Goal: Transaction & Acquisition: Purchase product/service

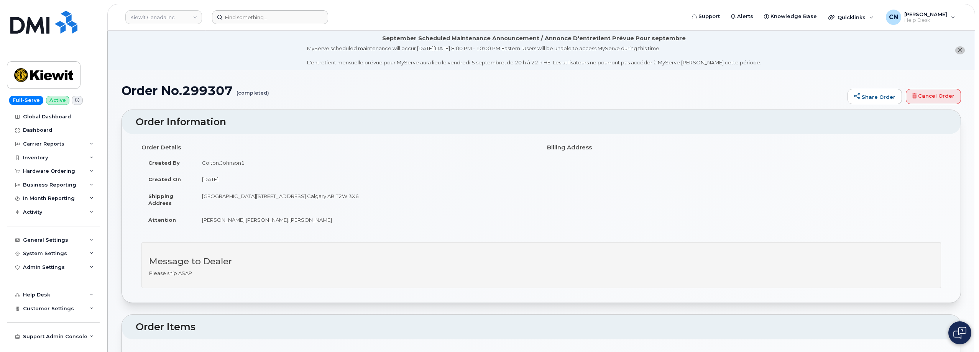
scroll to position [192, 0]
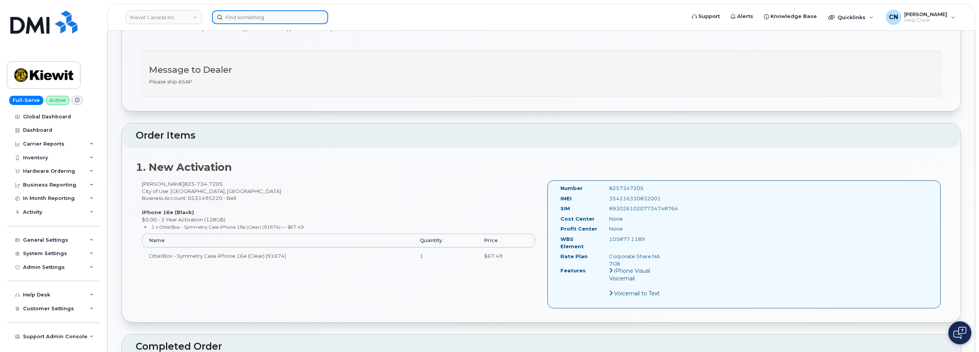
click at [252, 13] on input at bounding box center [270, 17] width 116 height 14
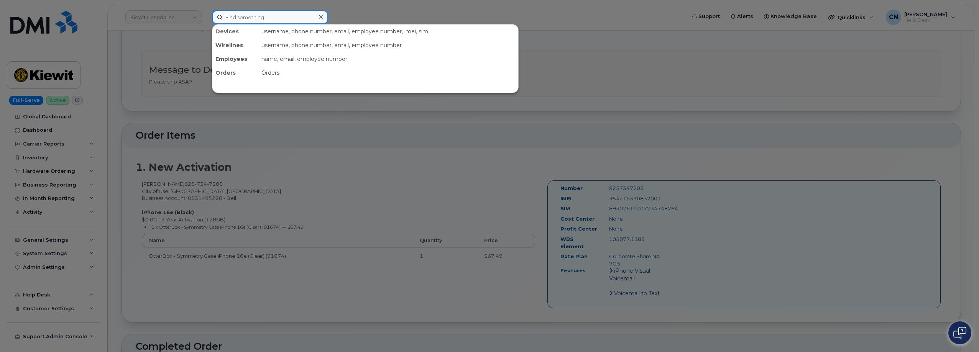
paste input "5029991083"
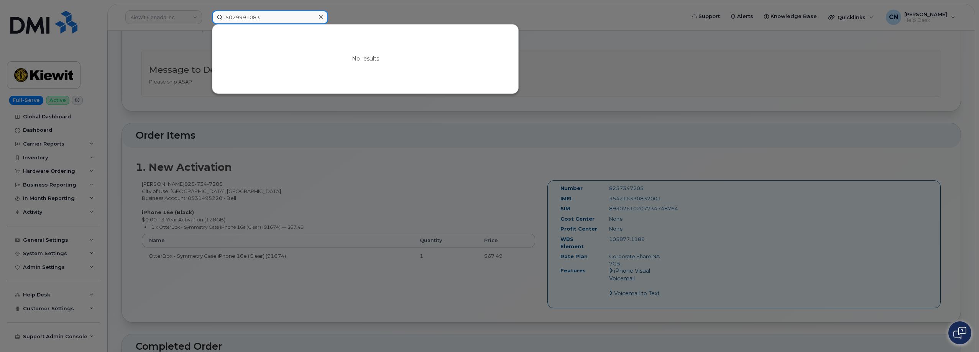
drag, startPoint x: 266, startPoint y: 18, endPoint x: 89, endPoint y: 28, distance: 177.4
click at [206, 24] on div "5029991083 No results" at bounding box center [446, 17] width 481 height 14
paste input "8123067509"
type input "8123067509"
click at [158, 38] on div at bounding box center [489, 176] width 979 height 352
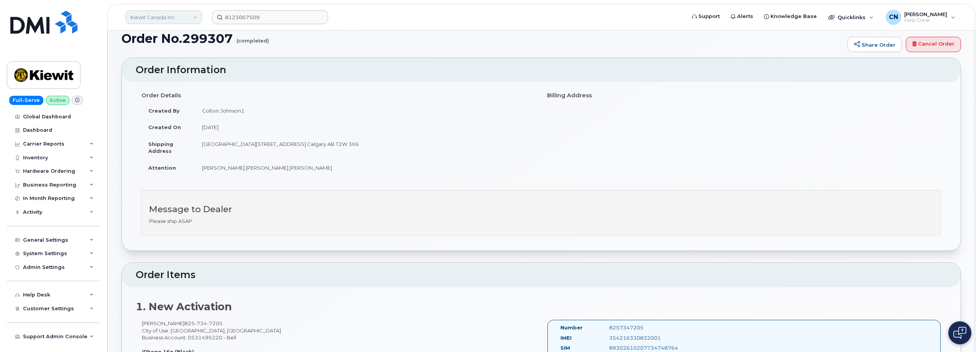
scroll to position [38, 0]
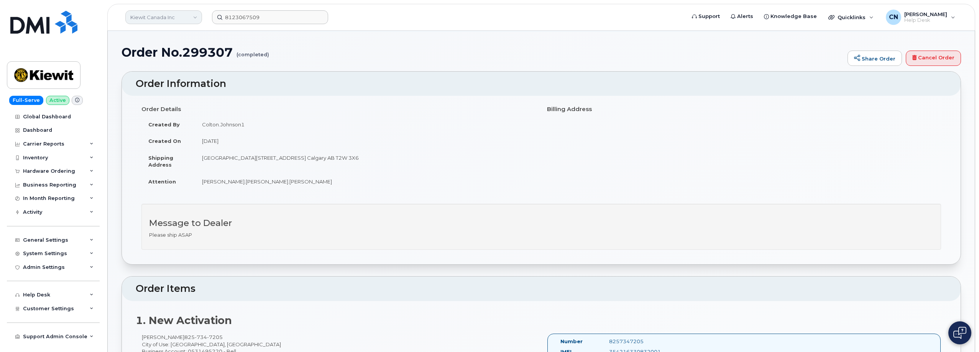
click at [159, 18] on link "Kiewit Canada Inc" at bounding box center [163, 17] width 77 height 14
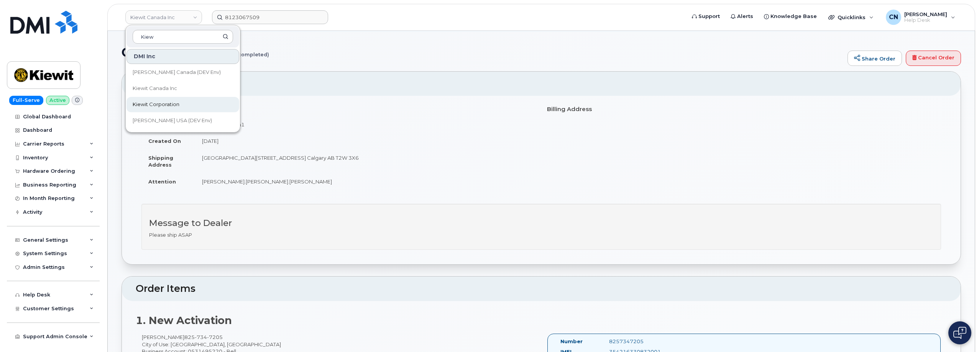
type input "Kiew"
click at [161, 104] on span "Kiewit Corporation" at bounding box center [156, 105] width 47 height 8
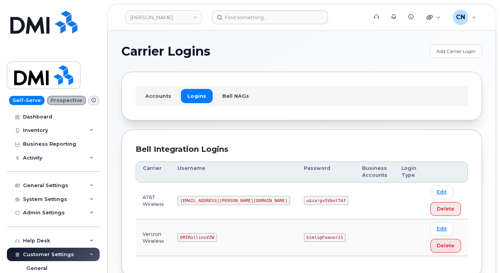
scroll to position [38, 0]
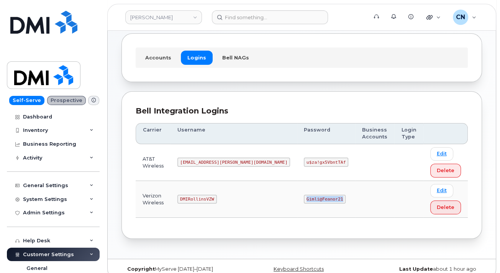
drag, startPoint x: 261, startPoint y: 199, endPoint x: 302, endPoint y: 201, distance: 40.7
click at [302, 201] on td "Gimli@Feanor21" at bounding box center [326, 199] width 58 height 37
copy code "Gimli@Feanor21"
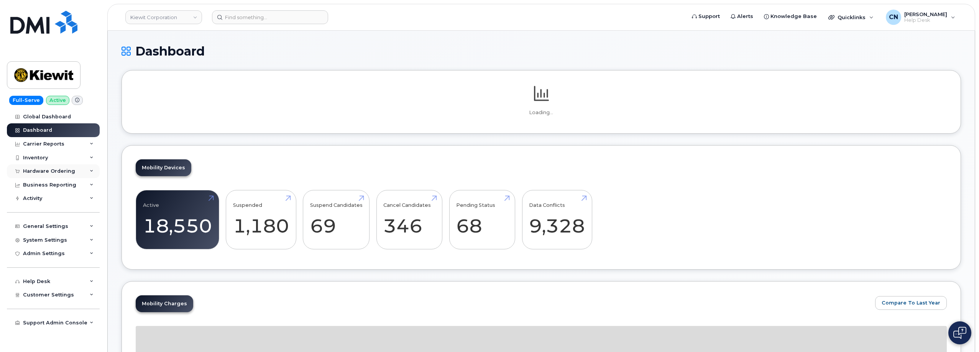
click at [54, 173] on div "Hardware Ordering" at bounding box center [49, 171] width 52 height 6
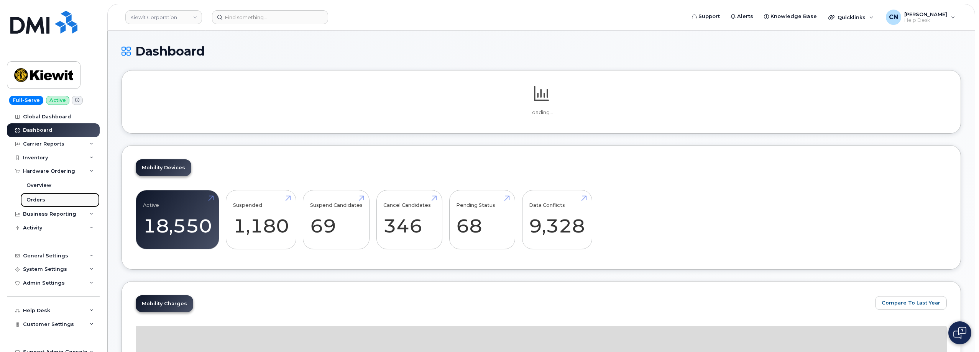
click at [31, 197] on div "Orders" at bounding box center [35, 200] width 19 height 7
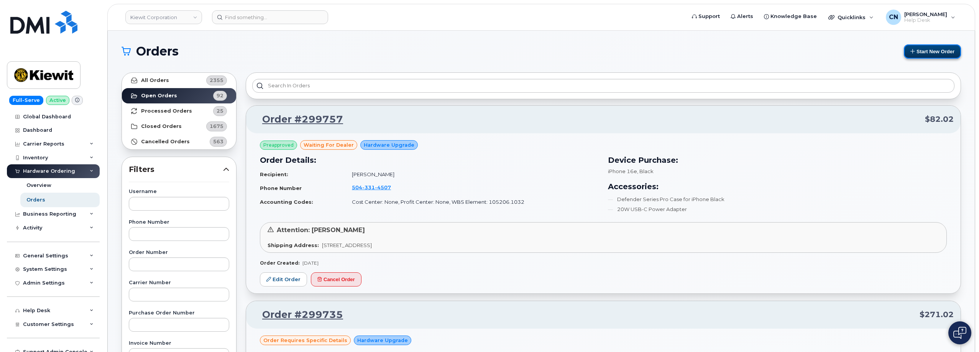
drag, startPoint x: 934, startPoint y: 57, endPoint x: 924, endPoint y: 57, distance: 9.6
click at [934, 57] on button "Start New Order" at bounding box center [932, 51] width 57 height 14
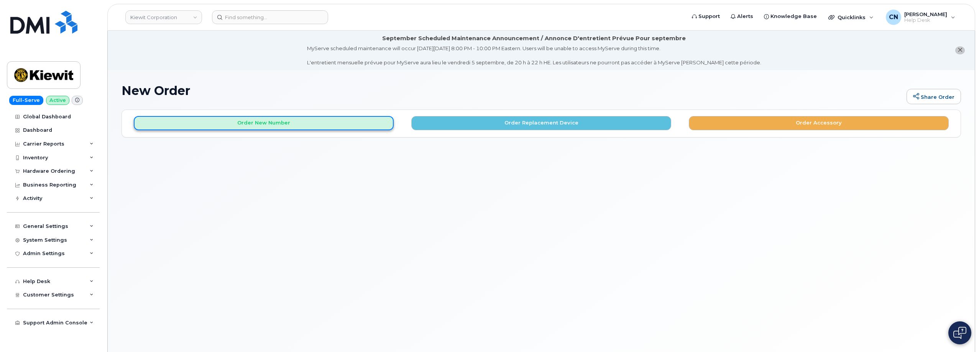
click at [262, 125] on button "Order New Number" at bounding box center [264, 123] width 260 height 14
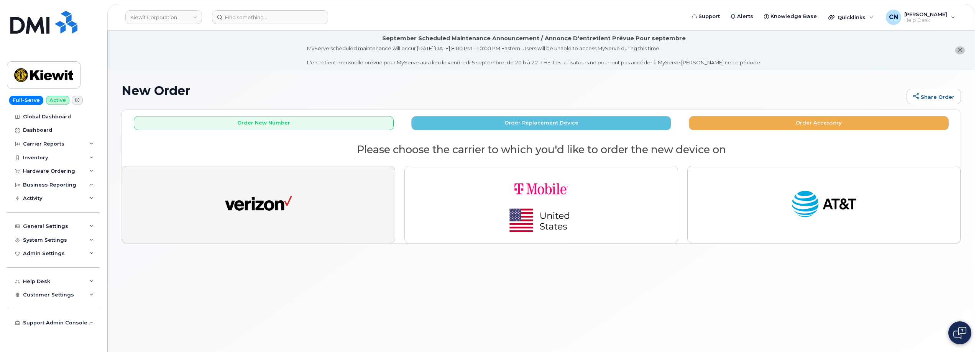
click at [257, 220] on img "button" at bounding box center [258, 204] width 67 height 35
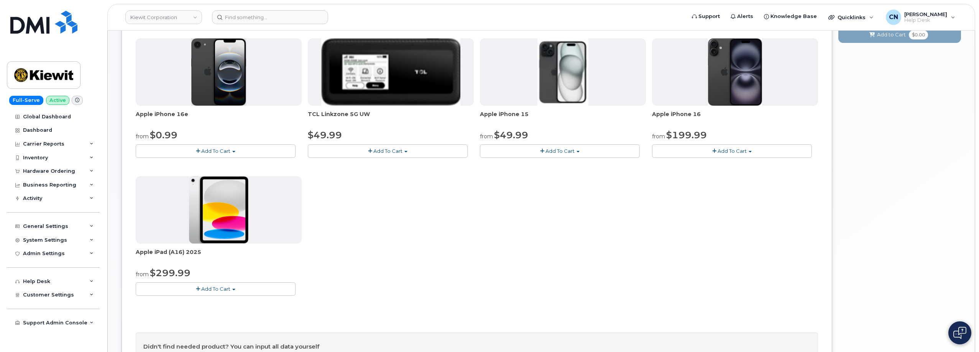
scroll to position [192, 0]
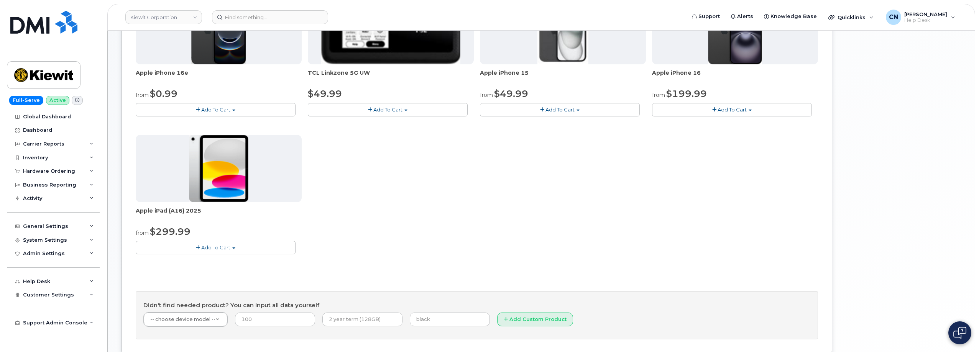
click at [203, 247] on span "Add To Cart" at bounding box center [215, 248] width 29 height 6
click at [194, 263] on link "$299.99 - 2 Year Activation (128GB)" at bounding box center [191, 262] width 106 height 10
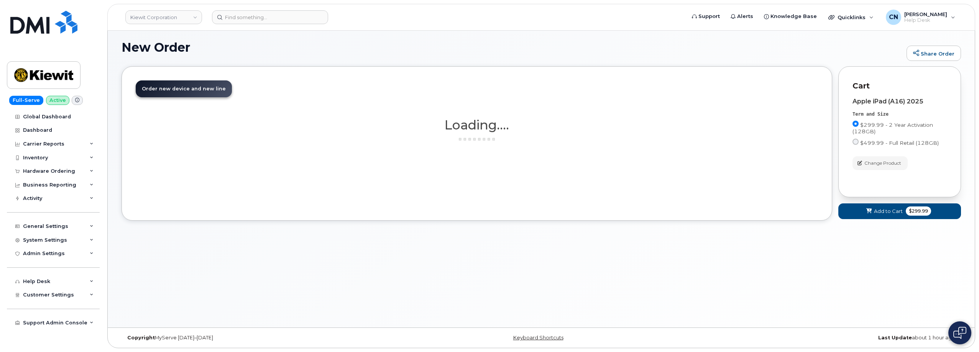
scroll to position [100, 0]
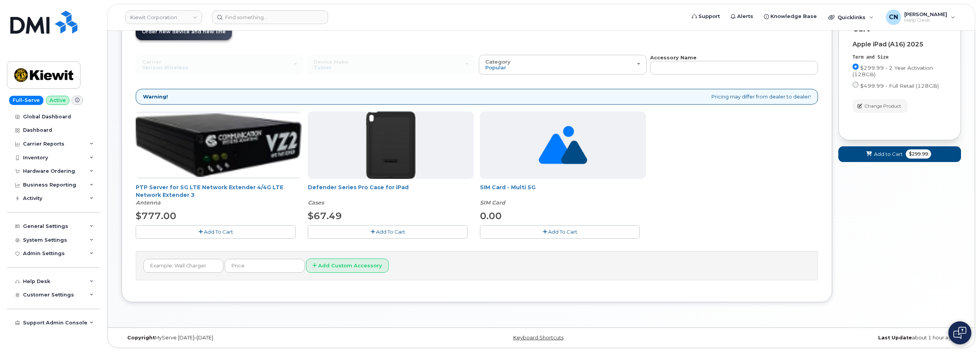
click at [391, 230] on span "Add To Cart" at bounding box center [390, 232] width 29 height 6
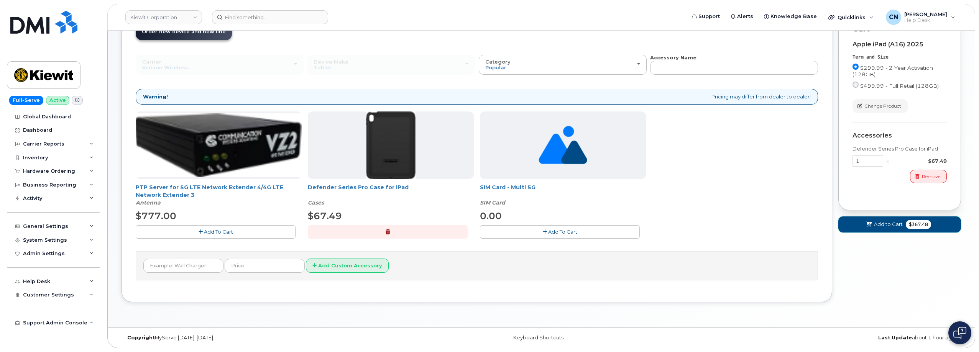
click at [876, 227] on span "Add to Cart" at bounding box center [888, 224] width 29 height 7
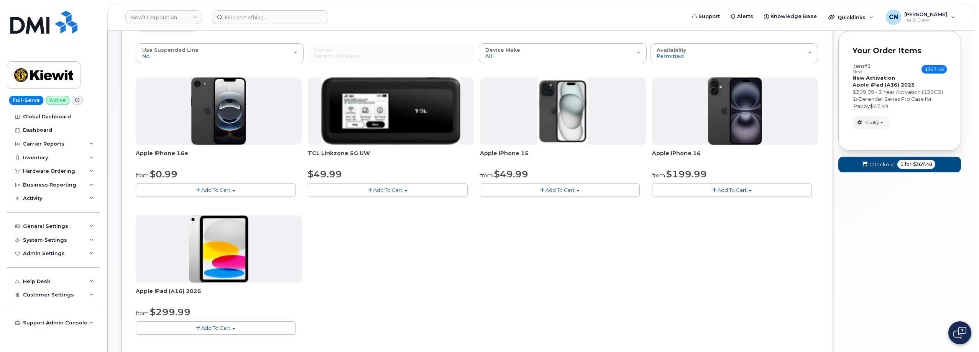
scroll to position [0, 0]
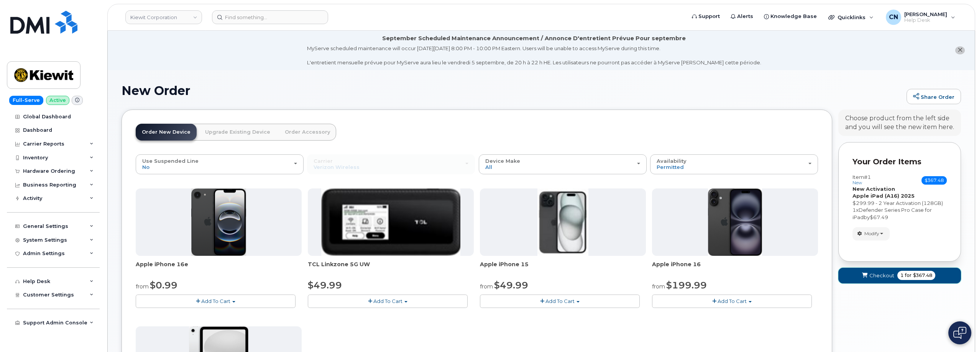
click at [880, 276] on span "Checkout" at bounding box center [882, 275] width 25 height 7
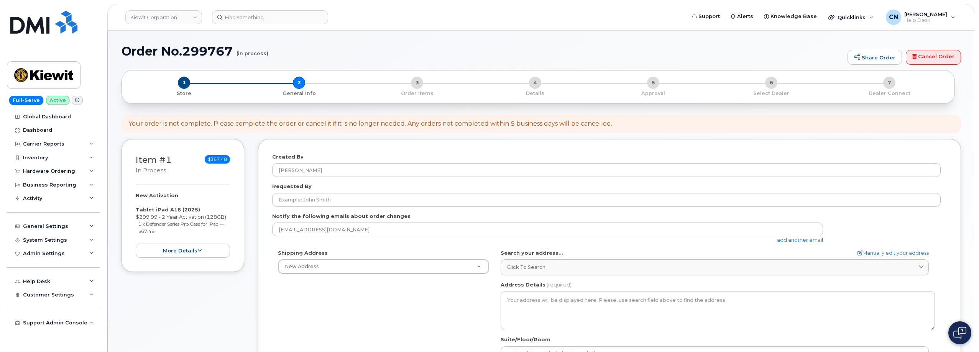
select select
click at [303, 178] on div "Created By [PERSON_NAME]" at bounding box center [609, 165] width 675 height 24
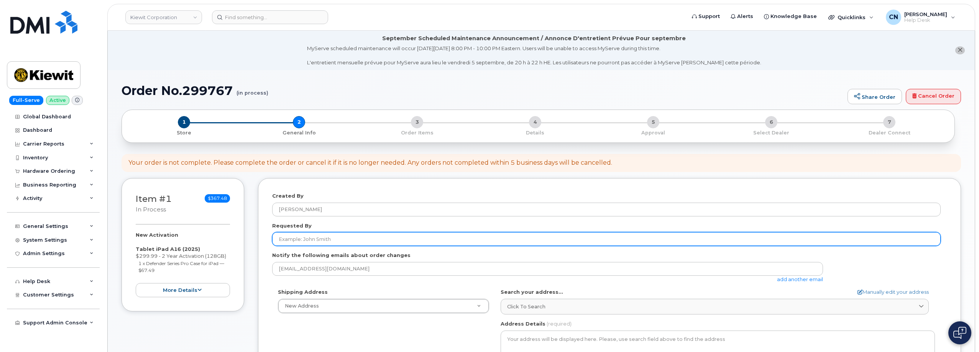
click at [307, 240] on input "Requested By" at bounding box center [606, 239] width 669 height 14
paste input "Christopher Reising"
type input "Christopher Reising"
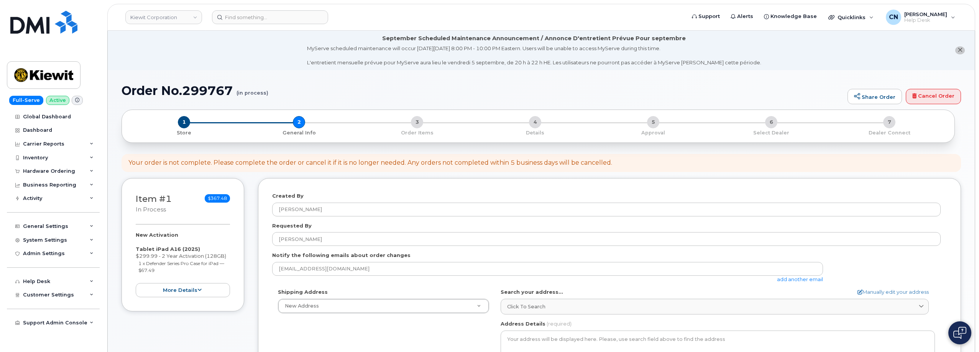
click at [787, 283] on div "cnguyen@simplexmobility.com add another email" at bounding box center [550, 272] width 557 height 21
click at [783, 281] on link "add another email" at bounding box center [800, 279] width 46 height 6
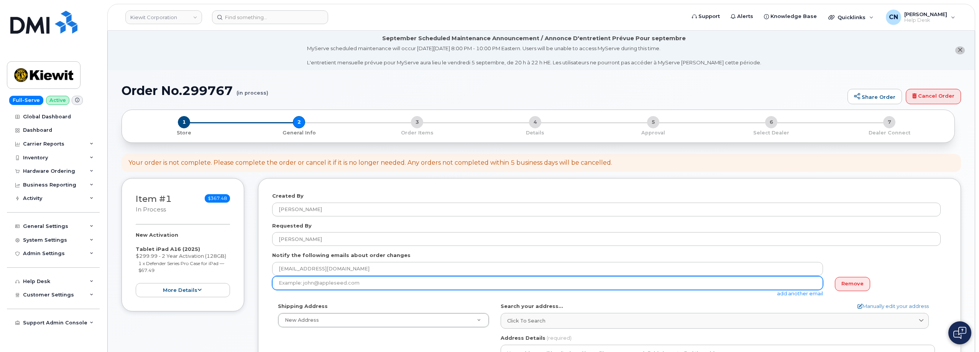
click at [286, 286] on input "email" at bounding box center [547, 283] width 551 height 14
paste input "CHRIS.REISING@KIEWIT.COM"
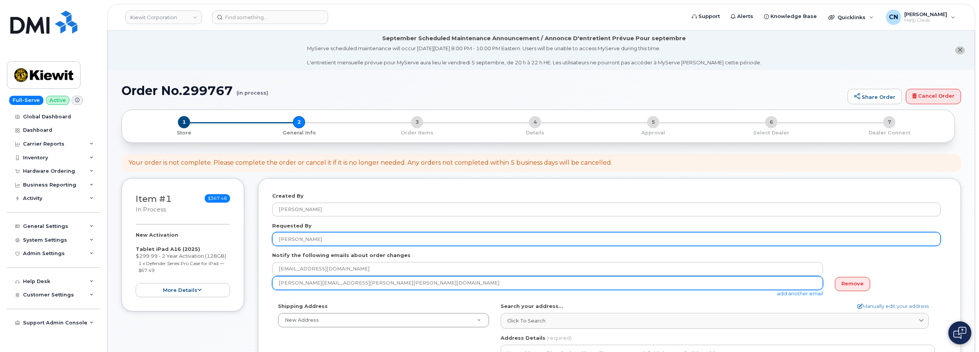
type input "CHRIS.REISING@KIEWIT.COM"
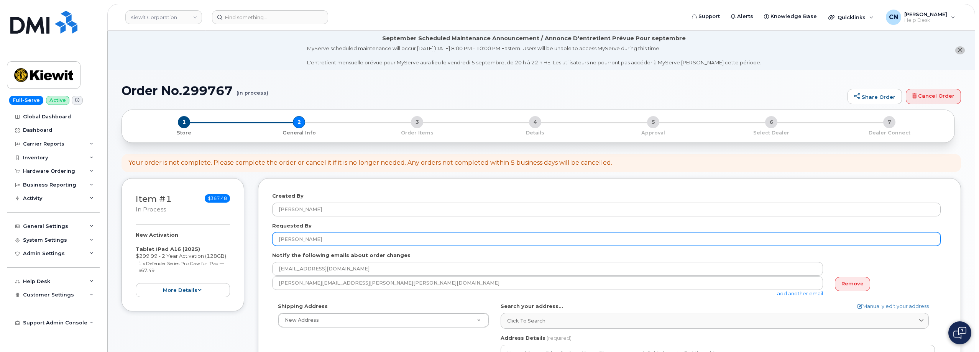
drag, startPoint x: 343, startPoint y: 237, endPoint x: 248, endPoint y: 243, distance: 94.9
click at [248, 243] on div "Item #1 in process $367.48 New Activation Tablet iPad A16 (2025) $299.99 - 2 Ye…" at bounding box center [542, 351] width 840 height 346
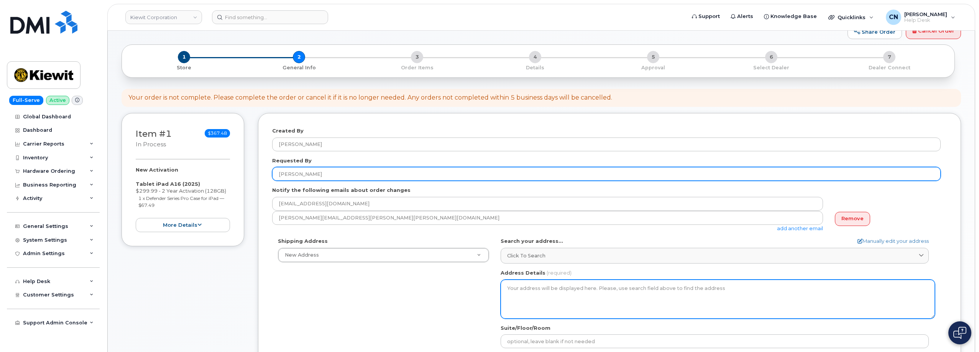
scroll to position [115, 0]
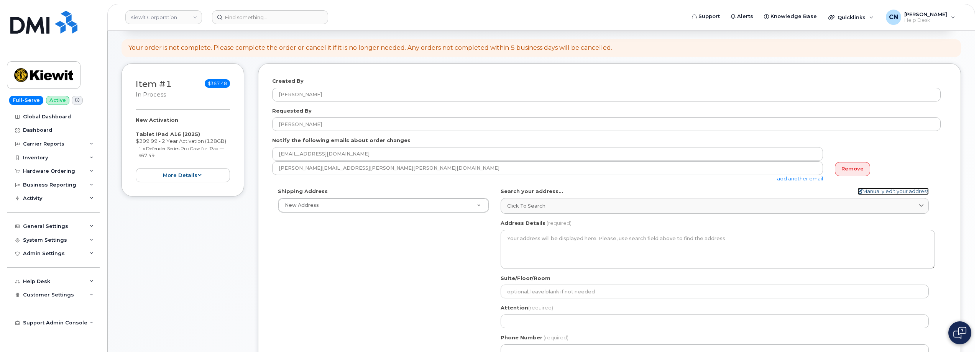
click at [880, 192] on link "Manually edit your address" at bounding box center [893, 191] width 71 height 7
select select
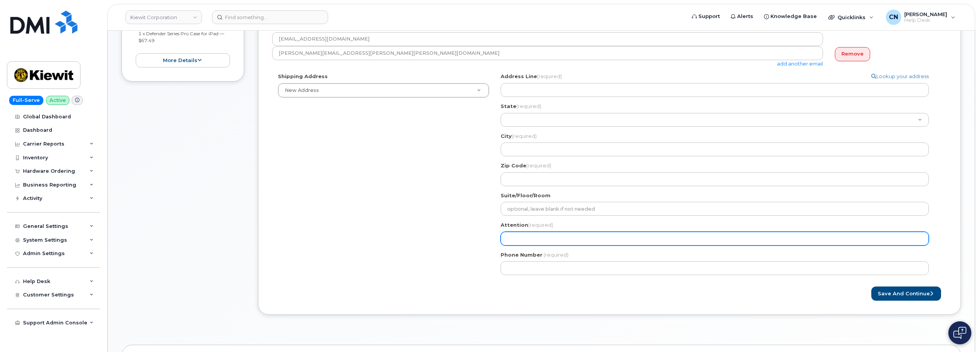
click at [526, 240] on input "Attention (required)" at bounding box center [715, 239] width 428 height 14
paste input "[PERSON_NAME]"
select select
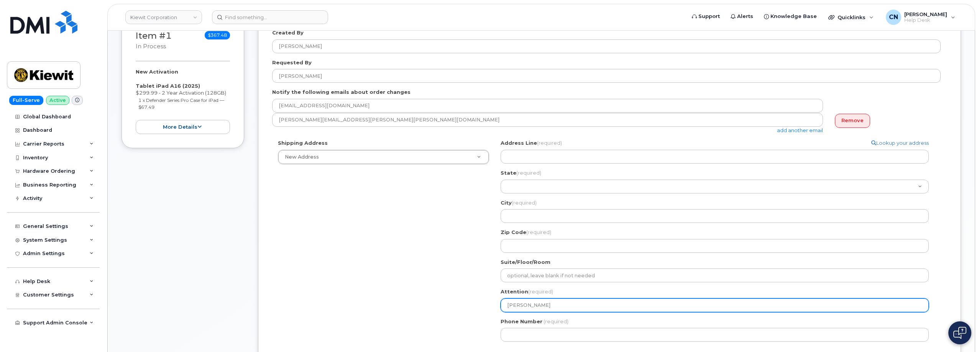
scroll to position [38, 0]
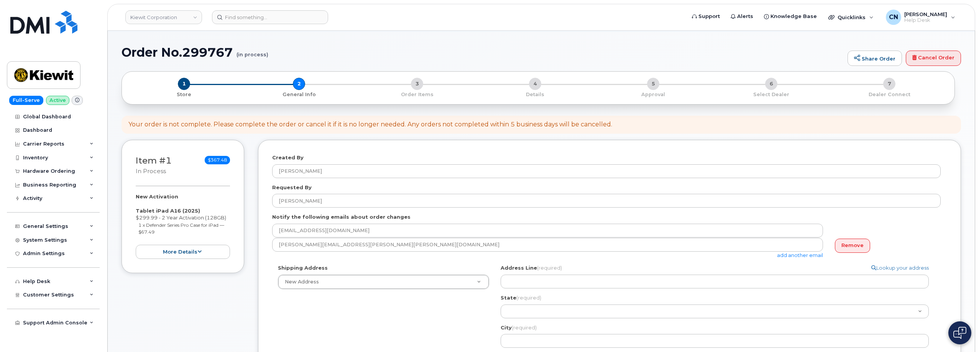
type input "[PERSON_NAME]"
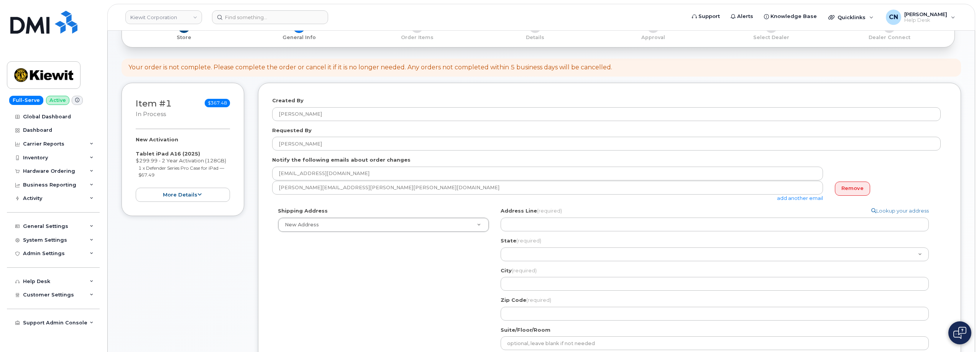
scroll to position [230, 0]
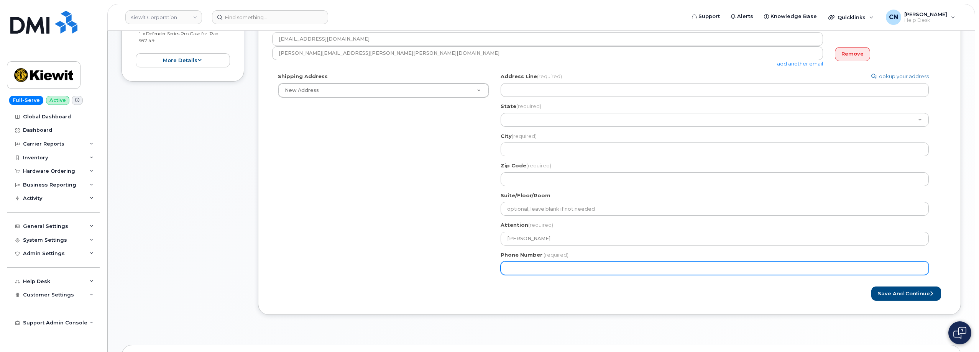
click at [534, 266] on input "Phone Number" at bounding box center [715, 268] width 428 height 14
paste input "8123067509"
select select
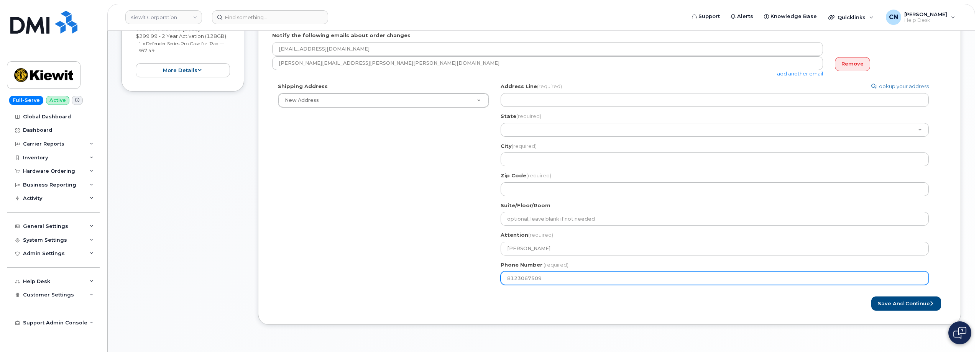
scroll to position [192, 0]
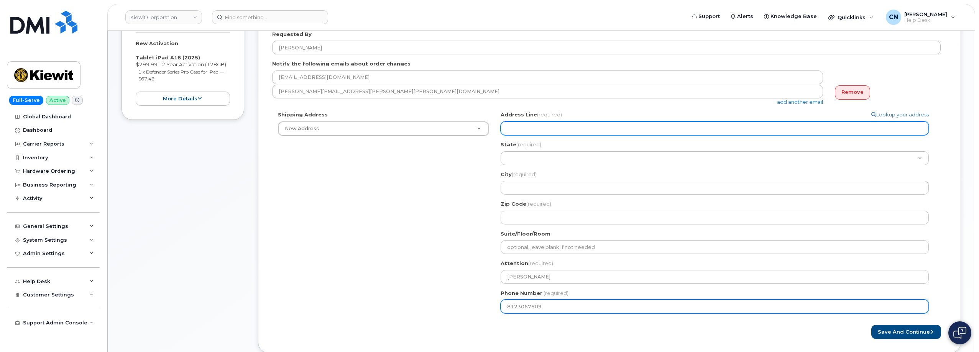
type input "8123067509"
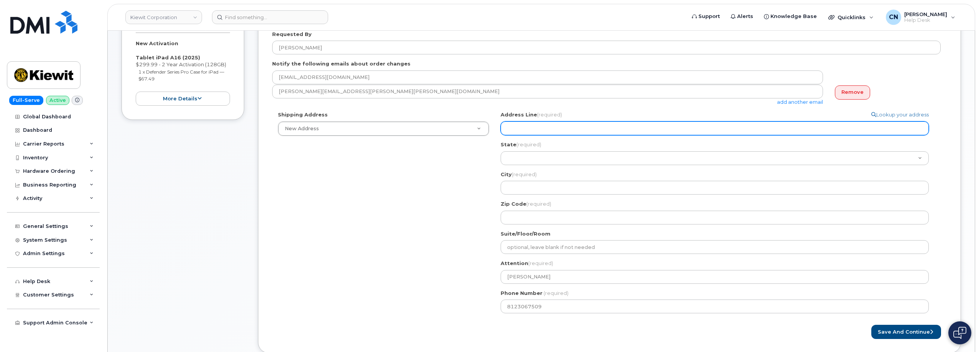
click at [531, 131] on input "Address Line (required)" at bounding box center [715, 129] width 428 height 14
select select
type input "1"
select select
type input "14"
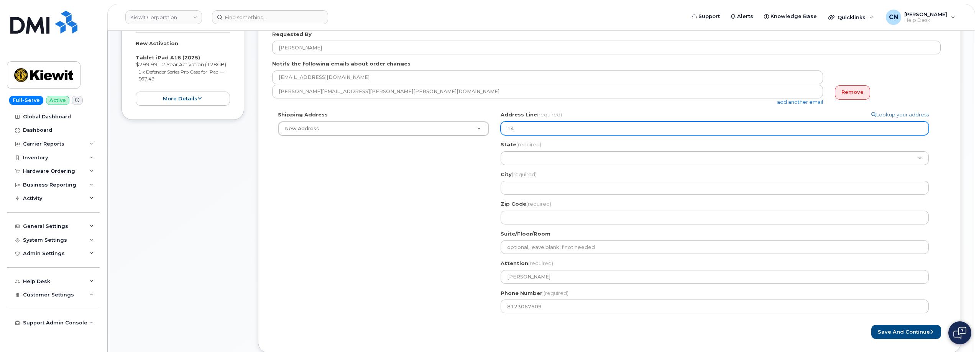
select select
type input "146"
select select
type input "1466"
select select
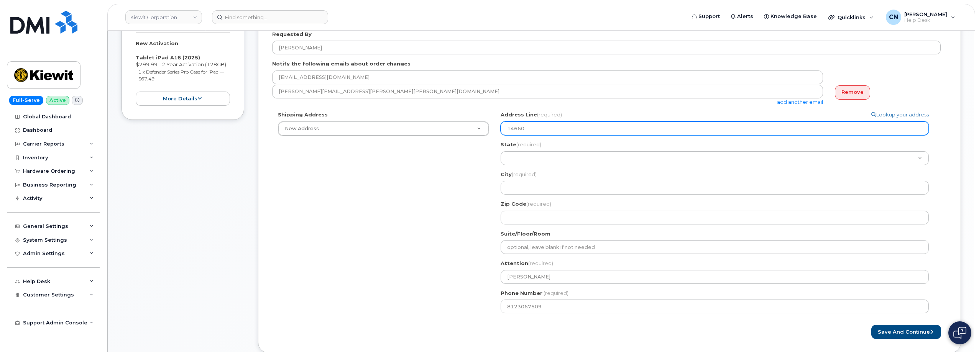
type input "14660"
select select
type input "14660 D"
select select
type input "14660 Di"
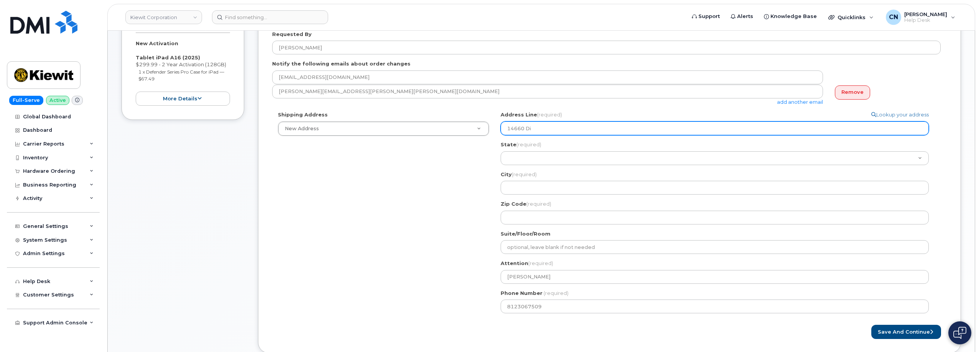
select select
type input "14660 Dix"
select select
type input "14660 Dixi"
select select
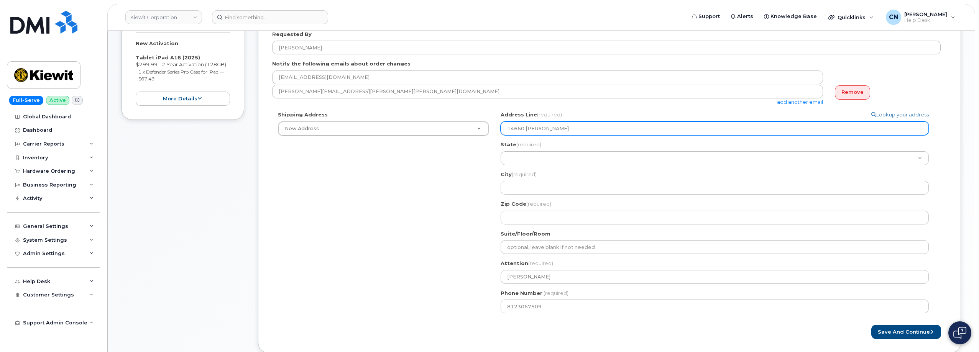
type input "14660 Dixie Highway"
select select
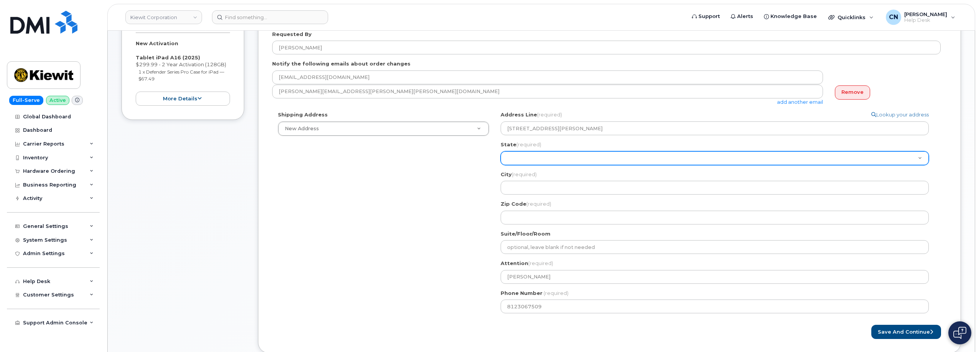
click at [515, 158] on select "Alabama Alaska American Samoa Arizona Arkansas California Colorado Connecticut …" at bounding box center [715, 158] width 428 height 14
select select "KY"
click at [501, 151] on select "Alabama Alaska American Samoa Arizona Arkansas California Colorado Connecticut …" at bounding box center [715, 158] width 428 height 14
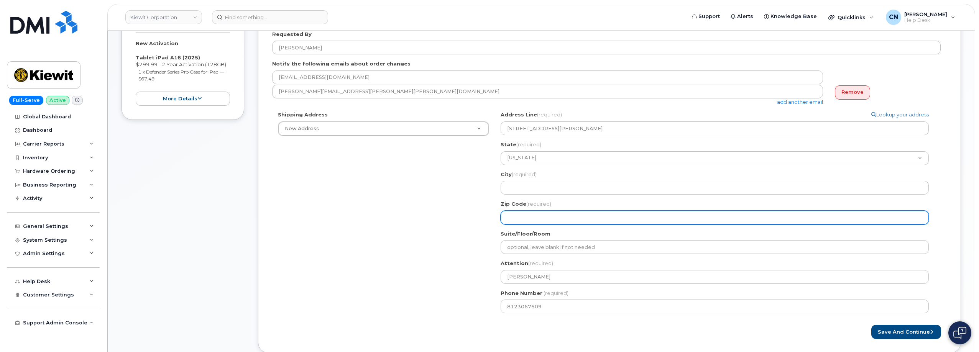
click at [519, 215] on input "Zip Code (required)" at bounding box center [715, 218] width 428 height 14
select select
type input "4"
select select
type input "40"
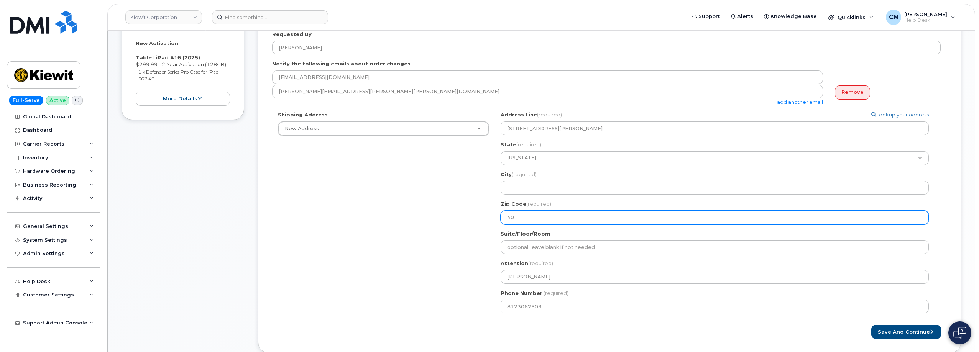
select select
type input "402"
select select
type input "4027"
select select
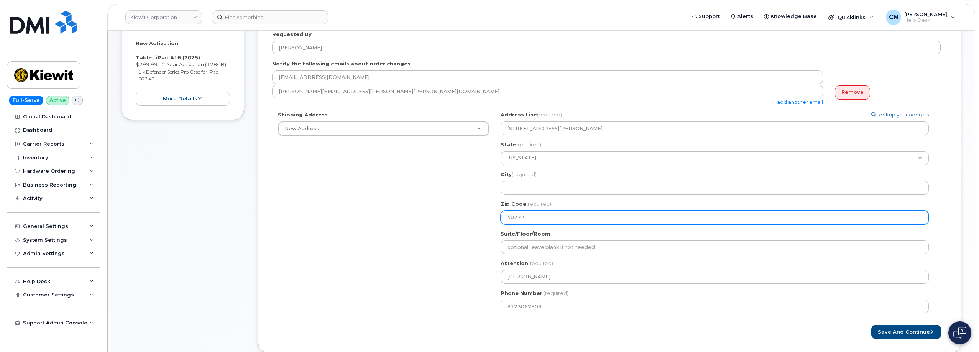
type input "40272"
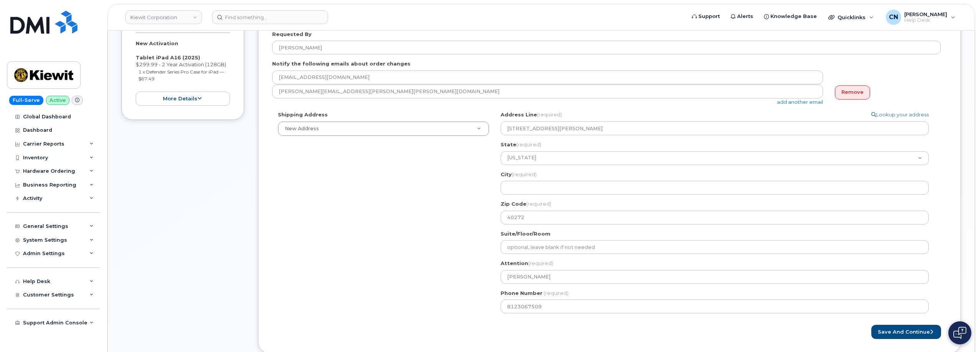
click at [456, 210] on div "Shipping Address New Address New Address 801 FM 694 20251 CR 300 508 Omega Stre…" at bounding box center [606, 215] width 669 height 208
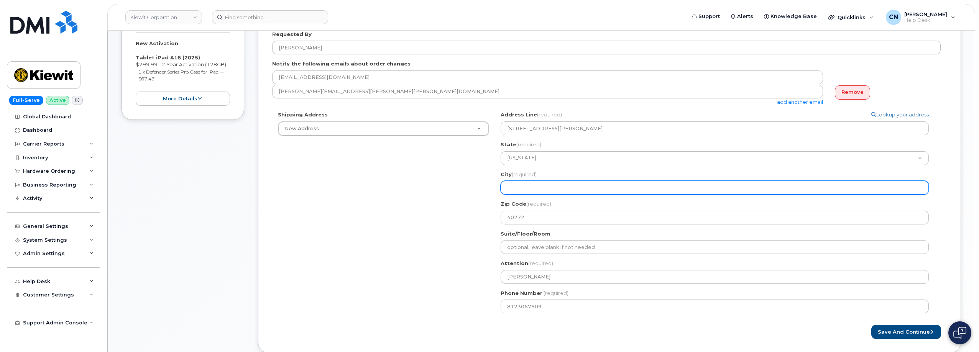
click at [514, 185] on input "City (required)" at bounding box center [715, 188] width 428 height 14
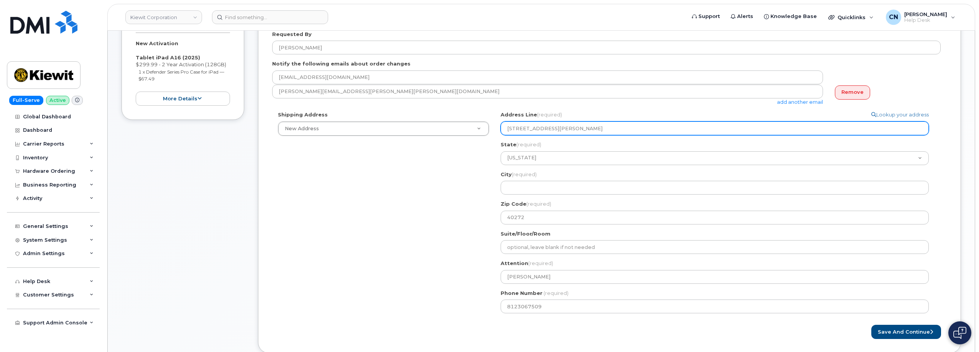
drag, startPoint x: 567, startPoint y: 128, endPoint x: 388, endPoint y: 71, distance: 187.6
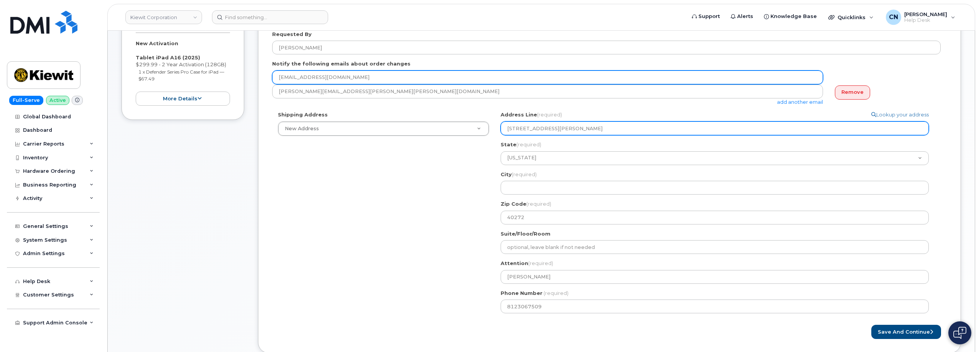
click at [499, 130] on div "KY Search your address... Manually edit your address Click to search No availab…" at bounding box center [718, 215] width 446 height 208
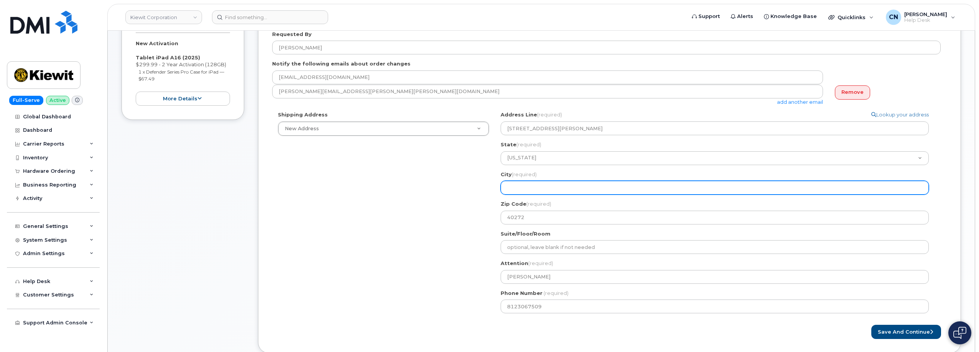
click at [515, 186] on input "City (required)" at bounding box center [715, 188] width 428 height 14
paste input "Louisville"
select select
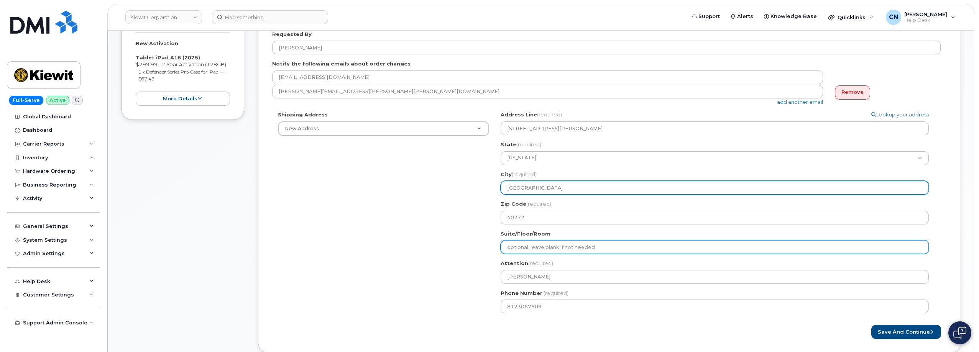
type input "Louisville"
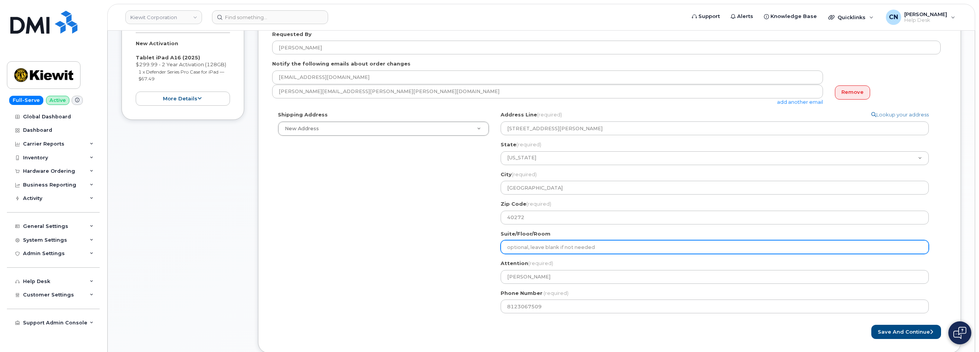
click at [523, 249] on input "Suite/Floor/Room" at bounding box center [715, 247] width 428 height 14
select select
type input "<"
select select
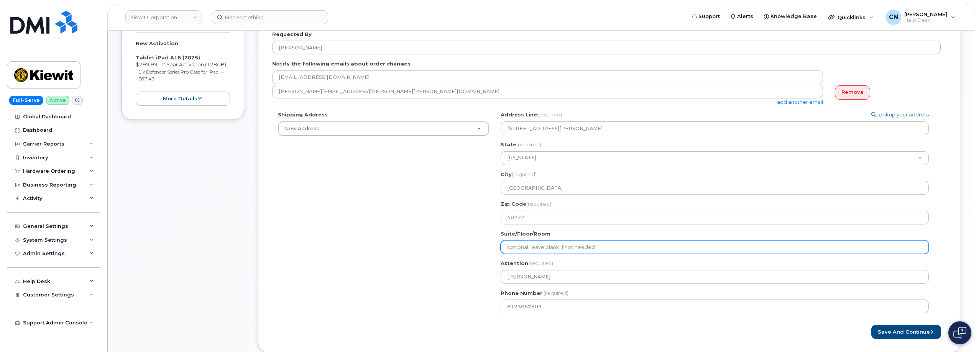
type input "M"
select select
type input "Mi"
select select
type input "Mil"
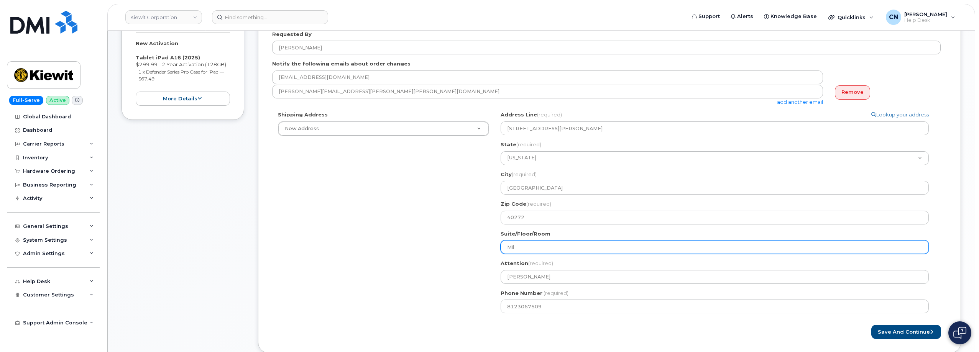
select select
type input "Mill"
select select
type input "Mill C"
select select
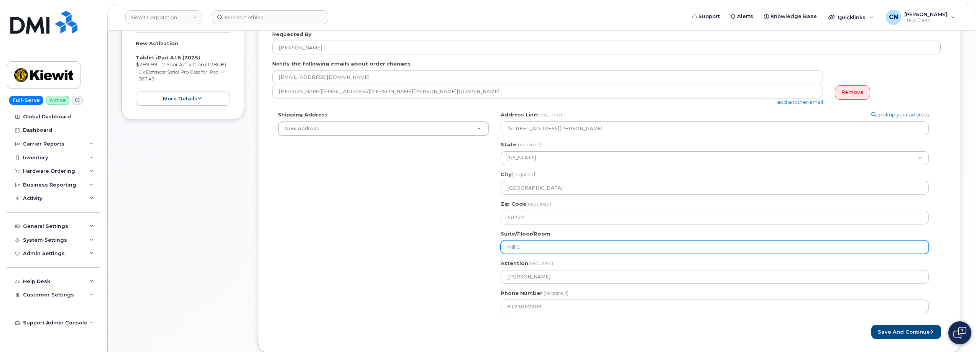
type input "Mill Cr"
select select
type input "Mill Cre"
select select
type input "Mill Cree"
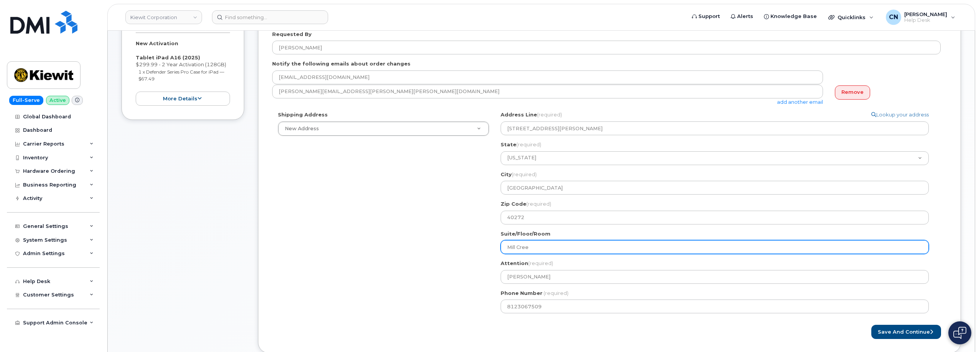
select select
type input "Mill Creek"
select select
type input "Mill Creek S"
select select
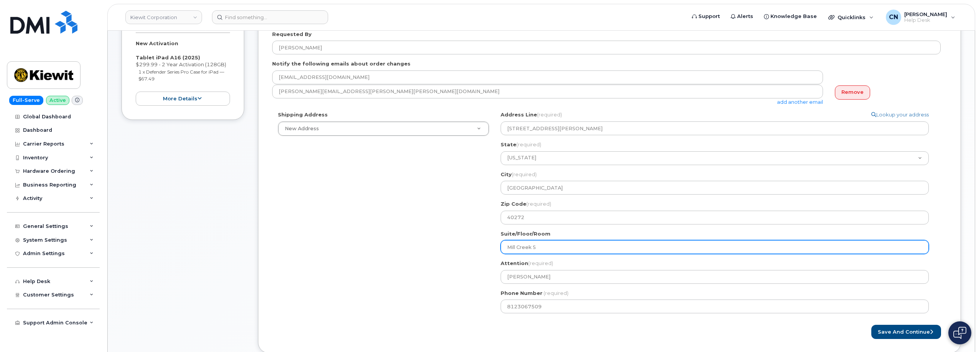
type input "Mill Creek St"
select select
type input "Mill Creek Sta"
select select
type input "Mill Creek Stat"
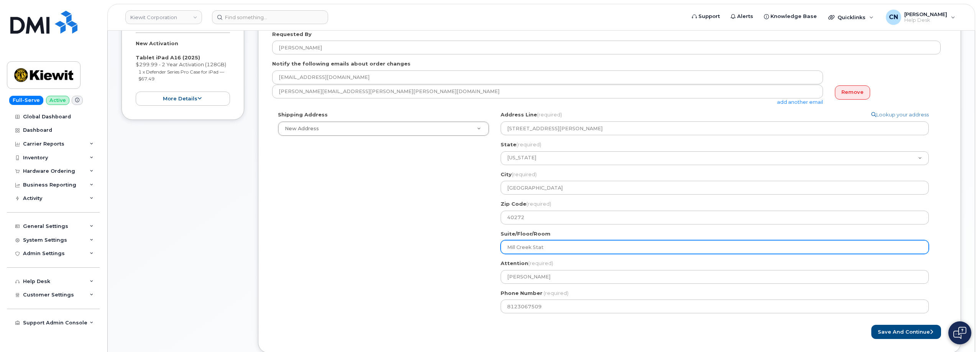
select select
type input "Mill Creek Stati"
select select
type input "Mill Creek Statio"
select select
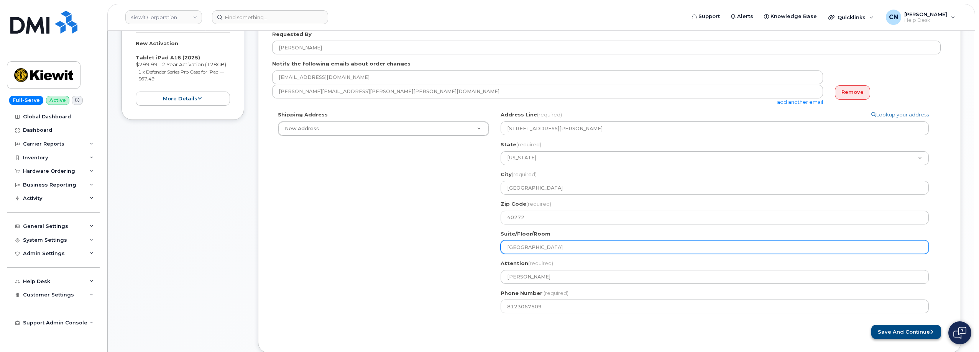
type input "Mill Creek Station"
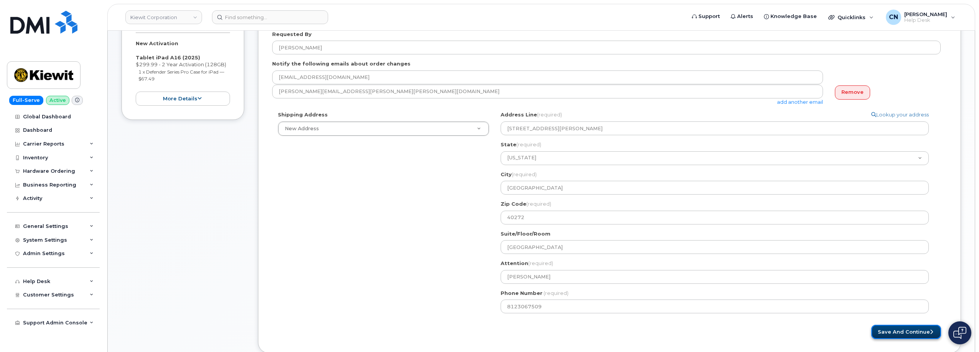
click at [878, 334] on button "Save and Continue" at bounding box center [906, 332] width 70 height 14
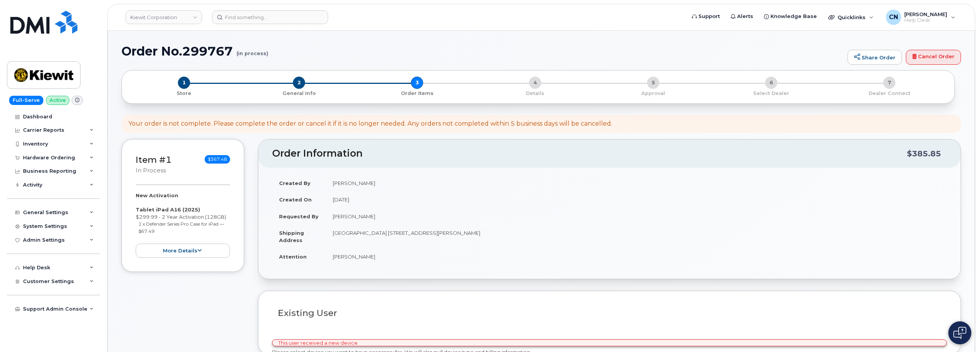
select select
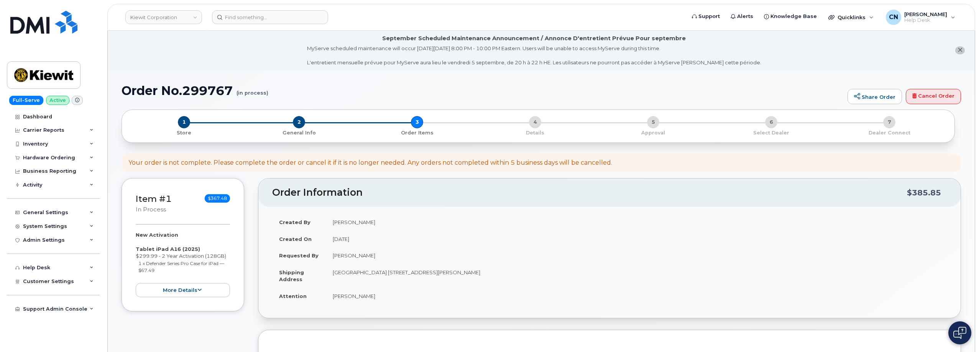
drag, startPoint x: 333, startPoint y: 254, endPoint x: 403, endPoint y: 256, distance: 70.2
click at [398, 259] on td "[PERSON_NAME]" at bounding box center [636, 255] width 621 height 17
copy td "[PERSON_NAME]"
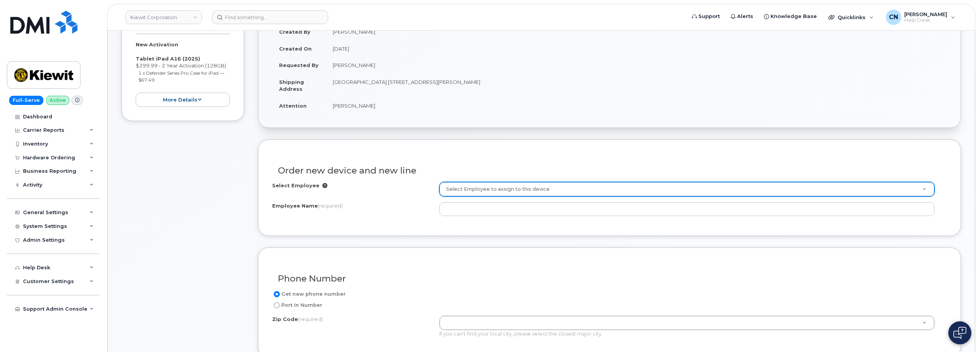
scroll to position [192, 0]
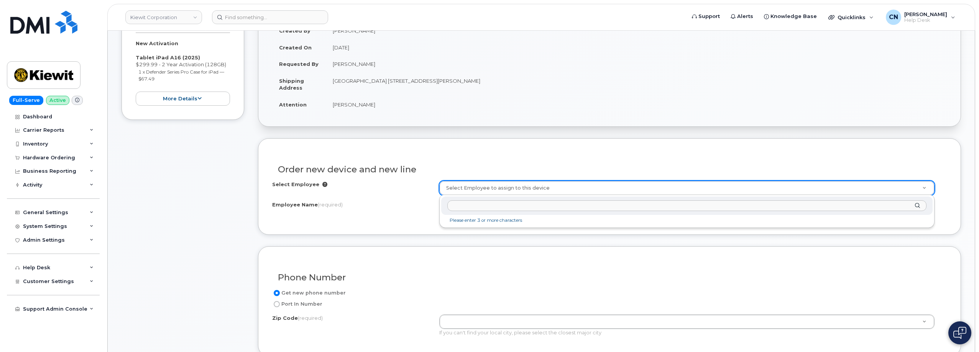
paste input "[PERSON_NAME]"
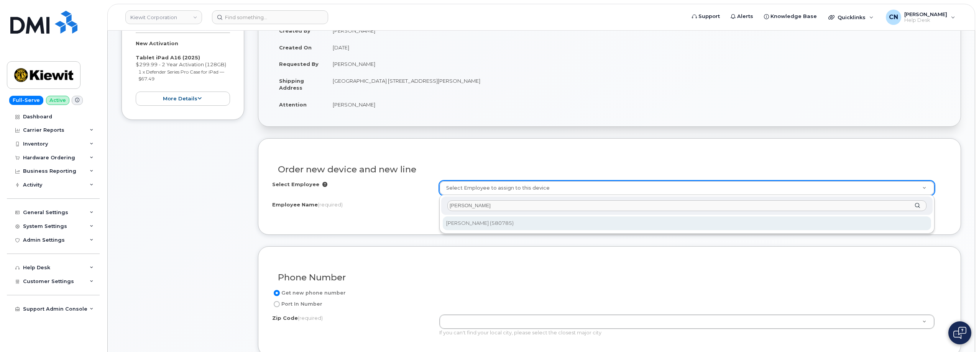
type input "[PERSON_NAME]"
type input "2978231"
type input "[PERSON_NAME]"
type input "14660 Dixie Hwy"
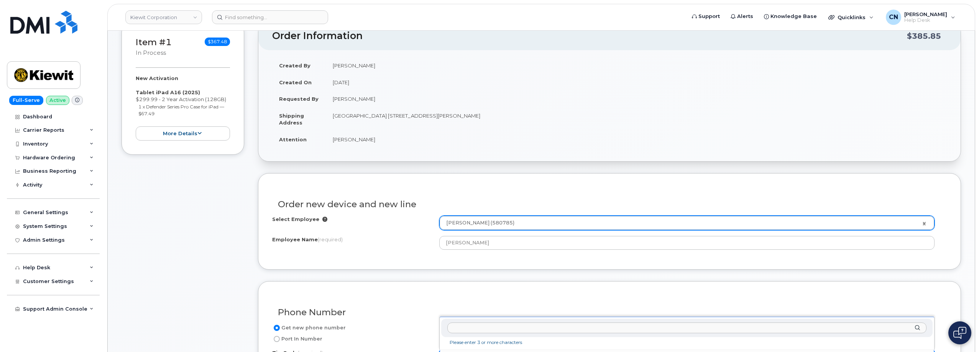
scroll to position [38, 0]
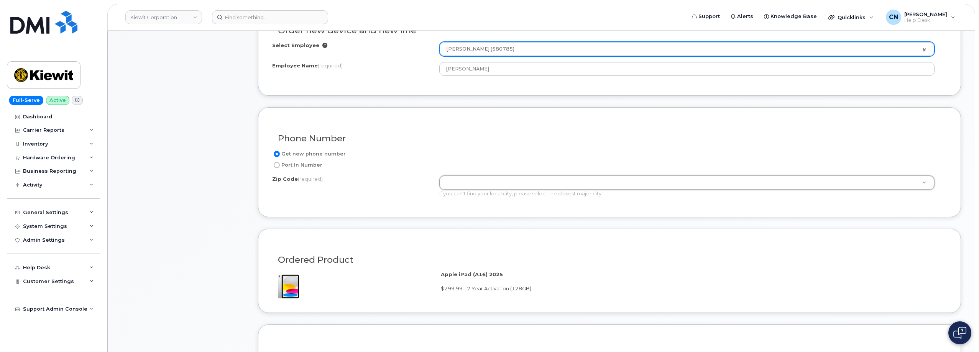
click at [475, 233] on div "Ordered Product Apple iPad (A16) 2025 $299.99 - 2 Year Activation (128GB)" at bounding box center [609, 271] width 703 height 85
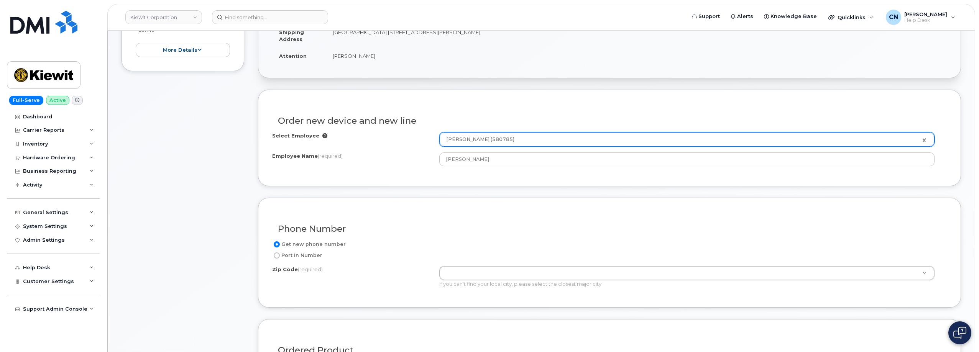
scroll to position [139, 0]
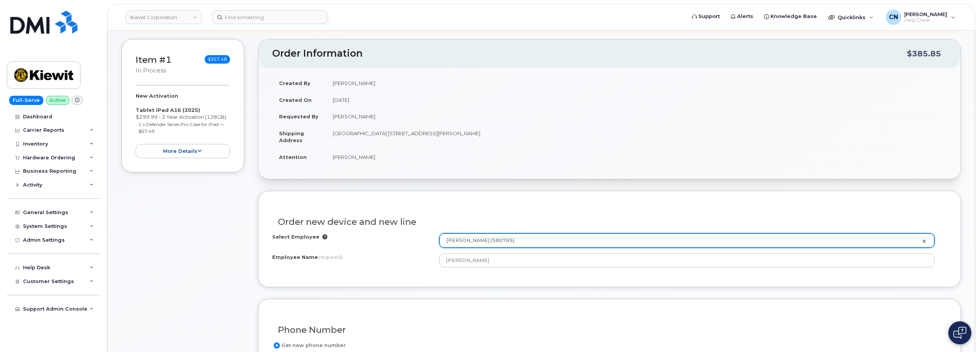
click at [475, 135] on td "[GEOGRAPHIC_DATA] [STREET_ADDRESS][PERSON_NAME]" at bounding box center [636, 137] width 621 height 24
copy td "40272"
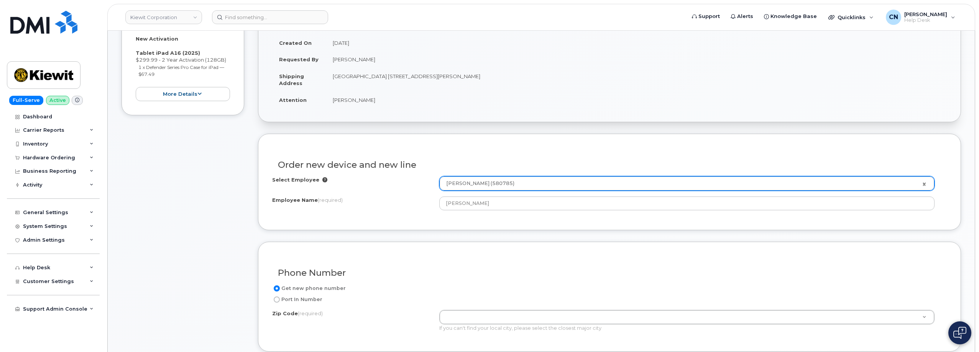
scroll to position [293, 0]
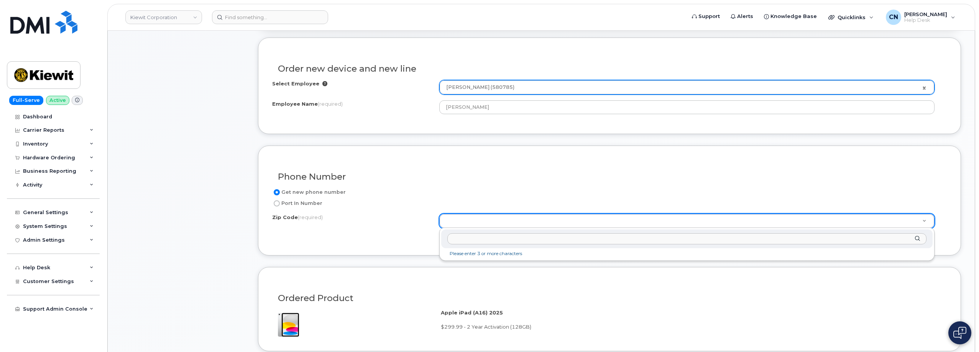
paste input "40272"
type input "40272"
type input "40272 (Louisville, KY)"
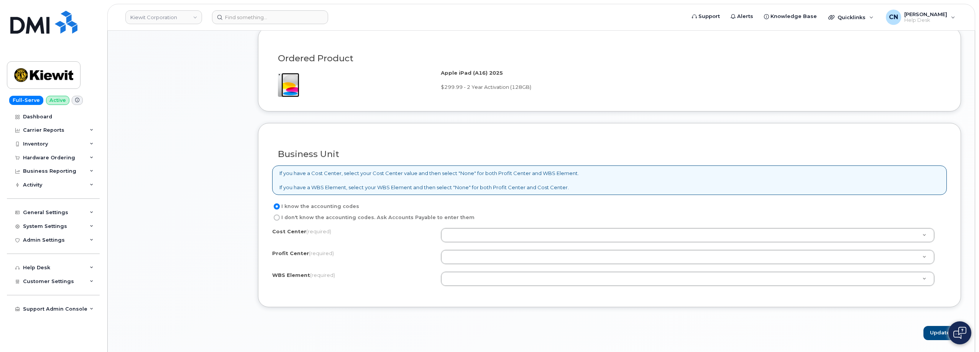
scroll to position [561, 0]
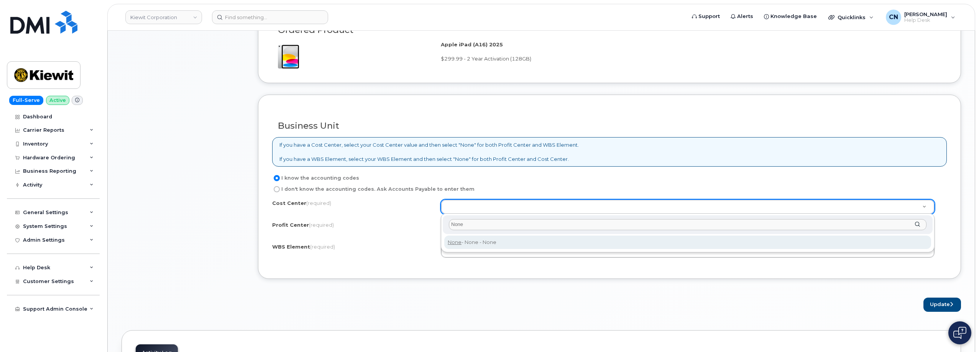
type input "None"
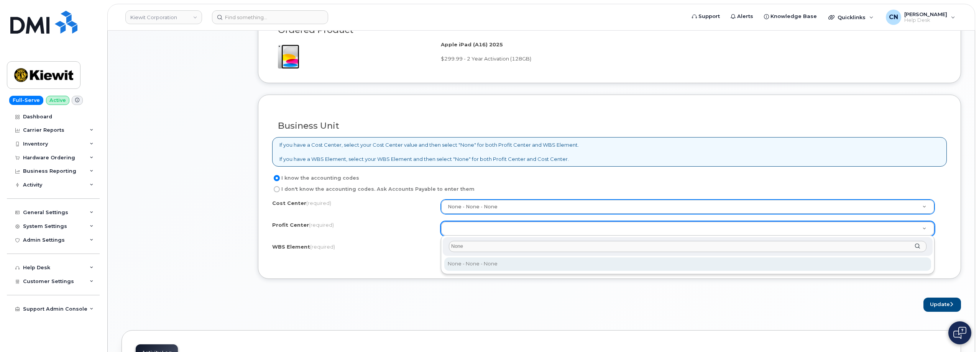
type input "None"
select select "None"
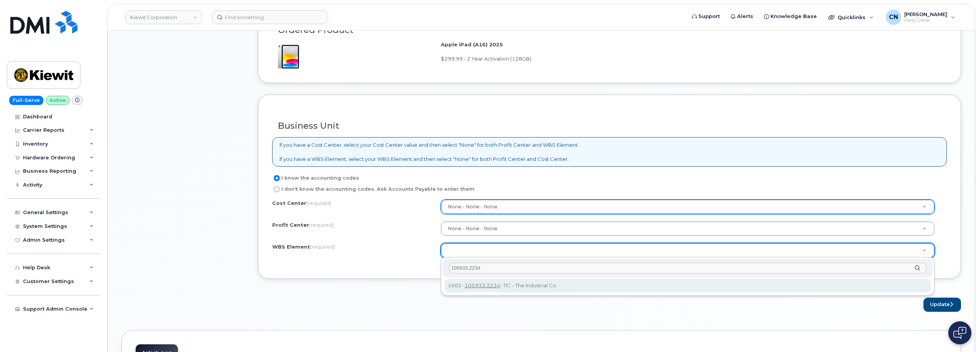
type input "105933.2234"
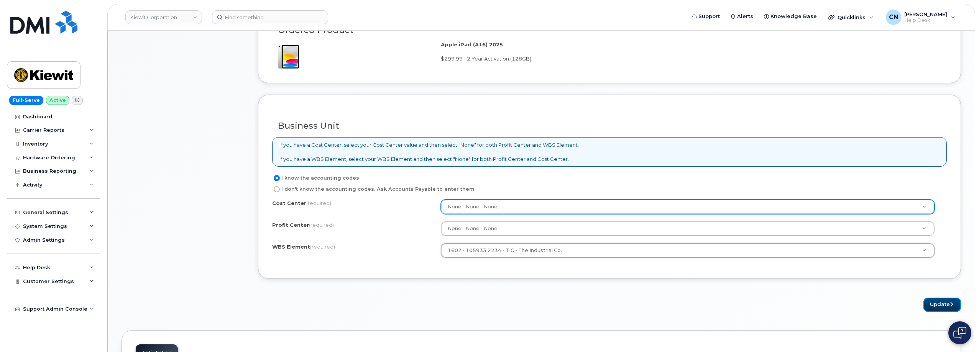
click at [937, 306] on button "Update" at bounding box center [943, 305] width 38 height 14
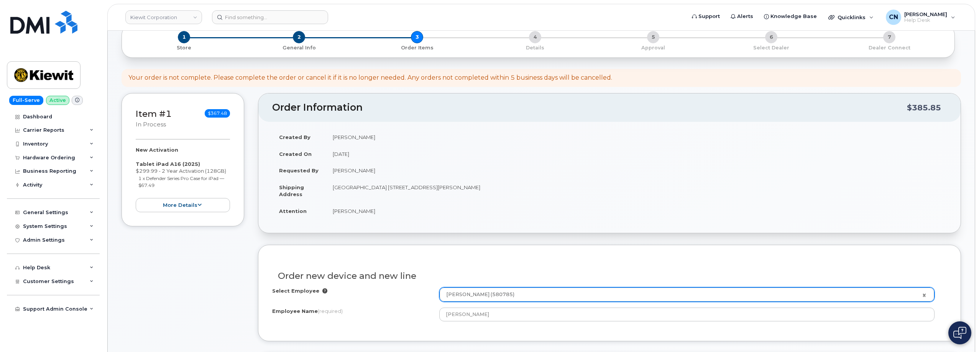
scroll to position [0, 0]
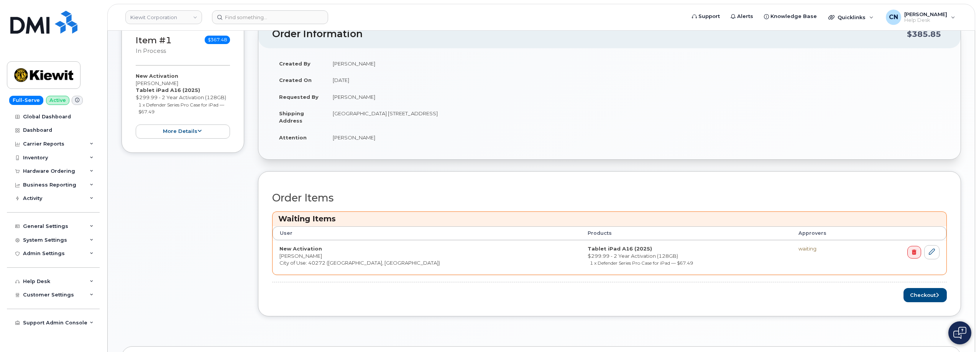
scroll to position [231, 0]
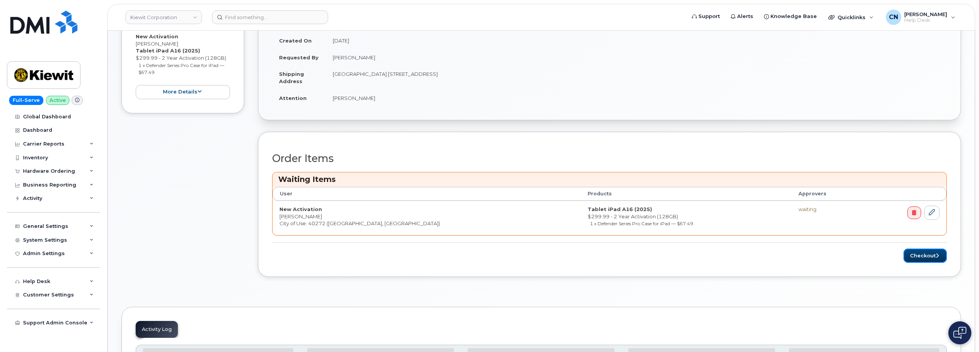
click at [907, 259] on button "Checkout" at bounding box center [925, 256] width 43 height 14
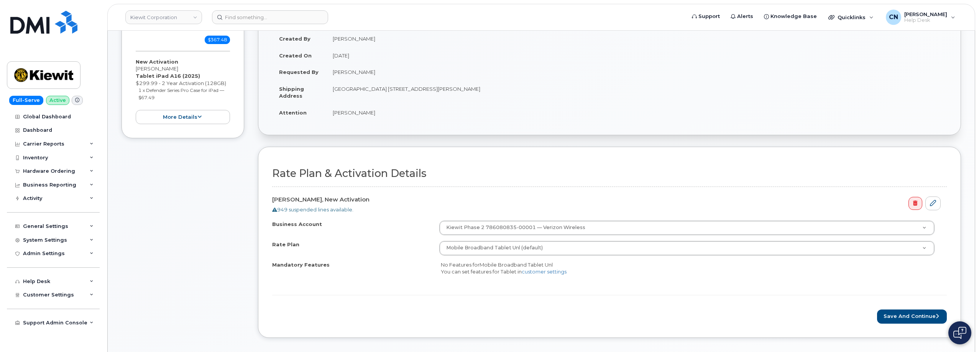
scroll to position [268, 0]
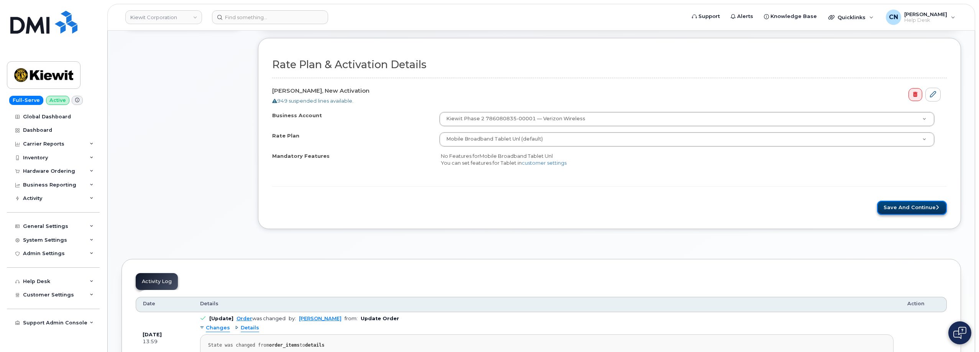
click at [899, 201] on button "Save and Continue" at bounding box center [912, 208] width 70 height 14
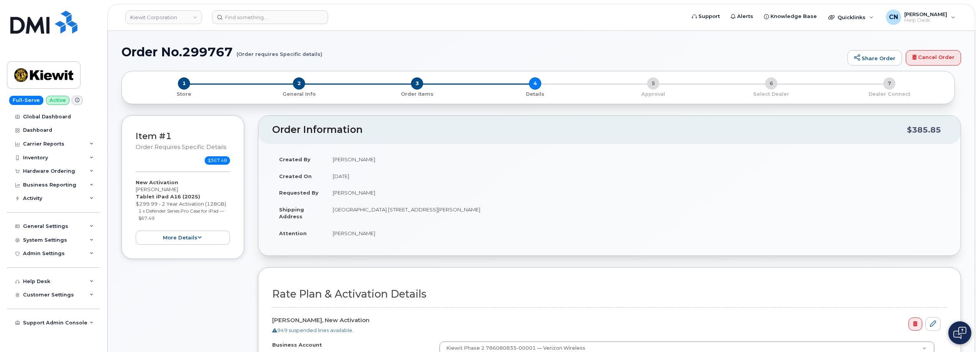
scroll to position [38, 0]
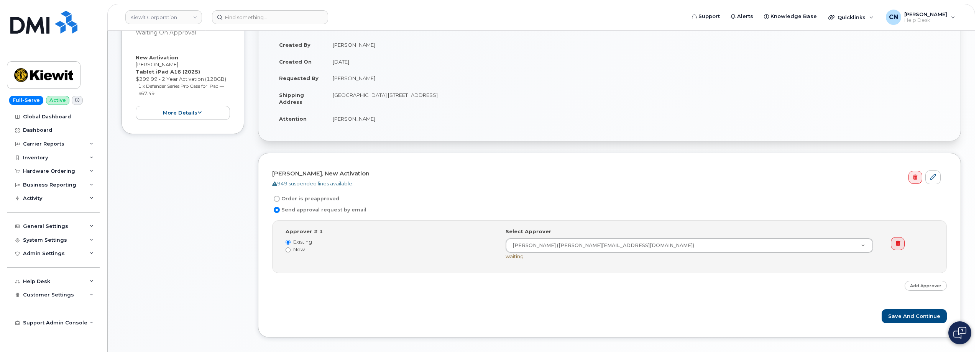
scroll to position [192, 0]
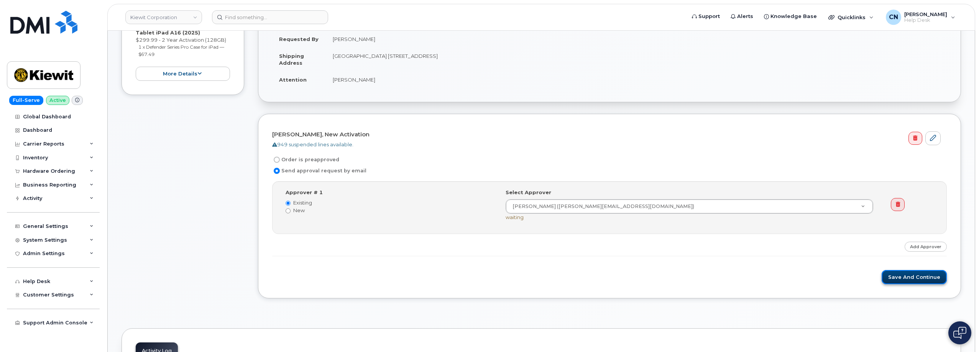
click at [895, 276] on button "Save and Continue" at bounding box center [914, 277] width 65 height 14
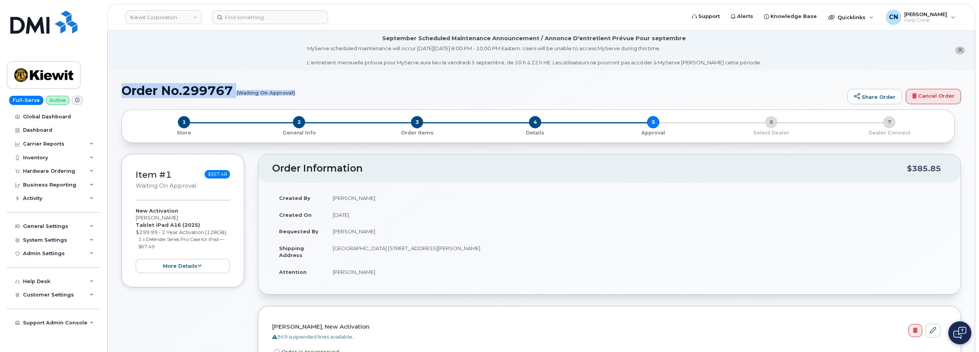
drag, startPoint x: 119, startPoint y: 92, endPoint x: 294, endPoint y: 95, distance: 174.9
copy h1 "Order No.299767 (Waiting On Approval)"
